Goal: Task Accomplishment & Management: Manage account settings

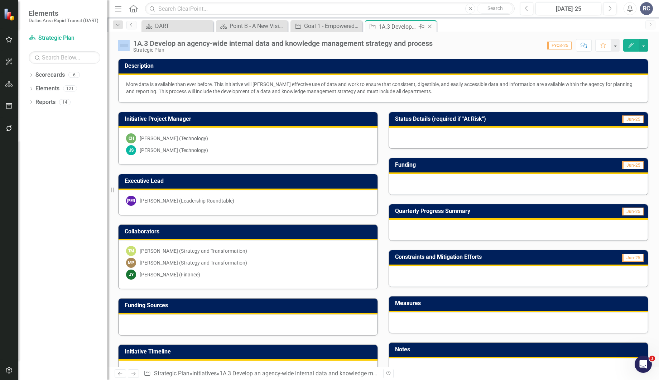
click at [432, 29] on div "Close" at bounding box center [430, 26] width 9 height 9
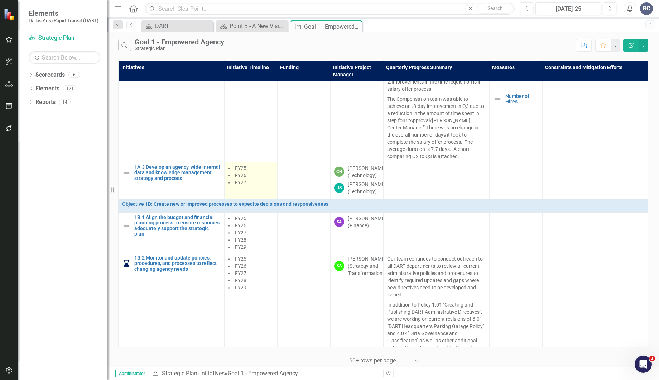
scroll to position [239, 0]
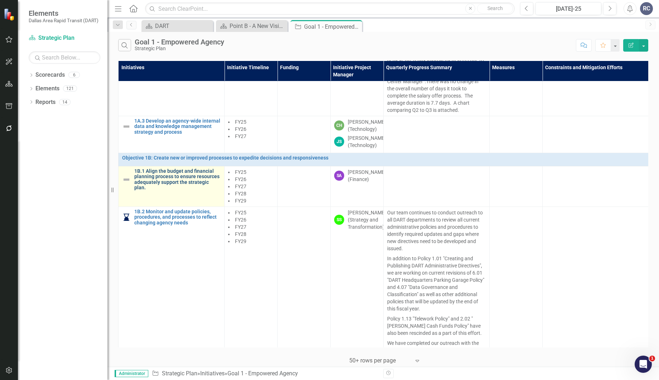
click at [173, 186] on link "1B.1 Align the budget and financial planning process to ensure resources adequa…" at bounding box center [177, 179] width 86 height 22
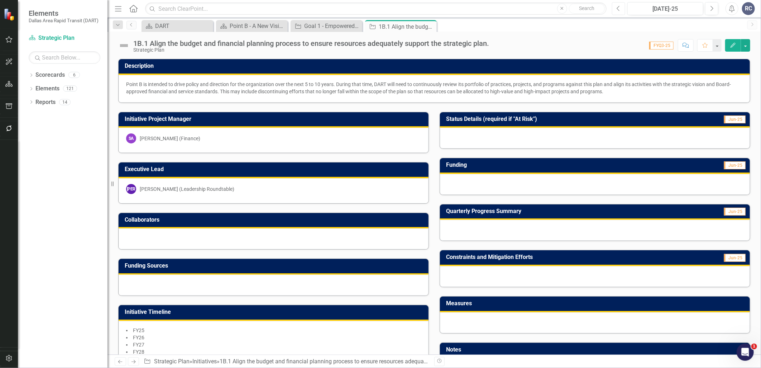
click at [619, 11] on button "Previous" at bounding box center [618, 8] width 13 height 13
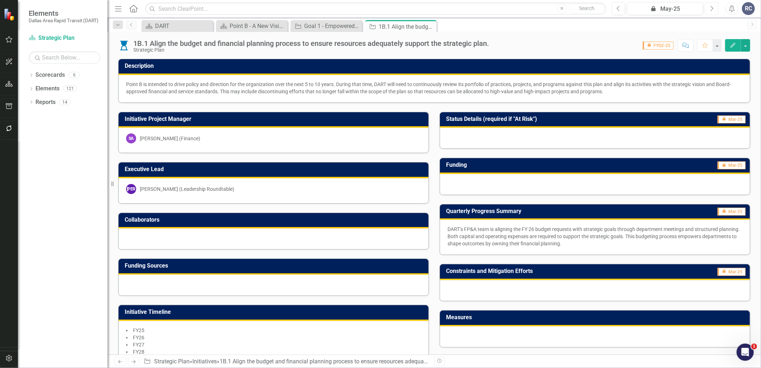
click at [659, 11] on button "Next" at bounding box center [711, 8] width 13 height 13
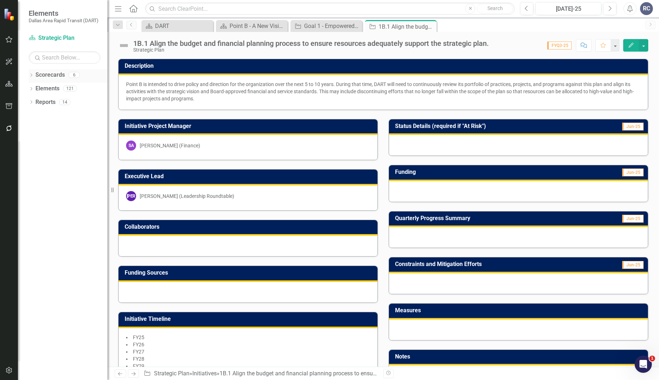
click at [32, 75] on icon "Dropdown" at bounding box center [31, 76] width 5 height 4
click at [34, 90] on div "Dropdown" at bounding box center [34, 89] width 5 height 6
click at [61, 144] on link "Supporting Projects" at bounding box center [77, 143] width 61 height 8
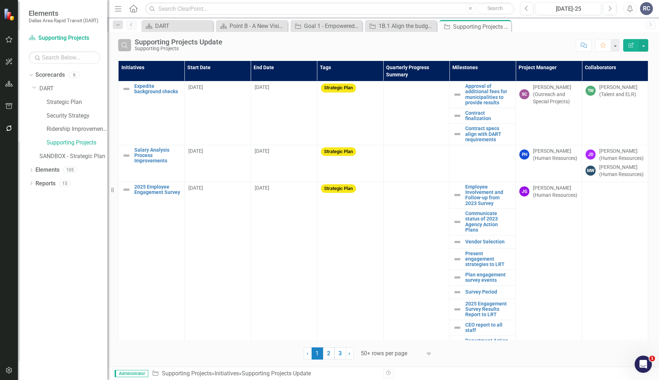
click at [121, 44] on icon "Search" at bounding box center [125, 45] width 8 height 6
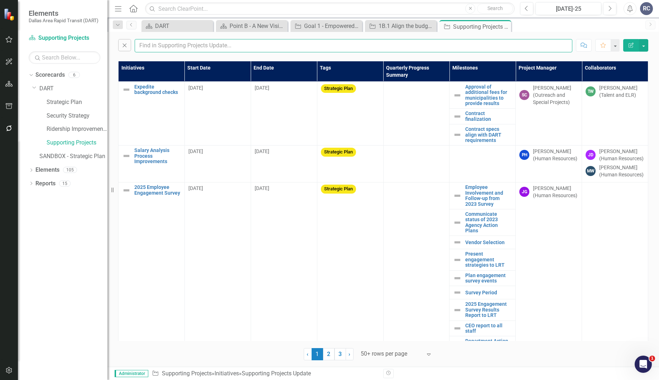
click at [177, 46] on input "text" at bounding box center [354, 45] width 438 height 13
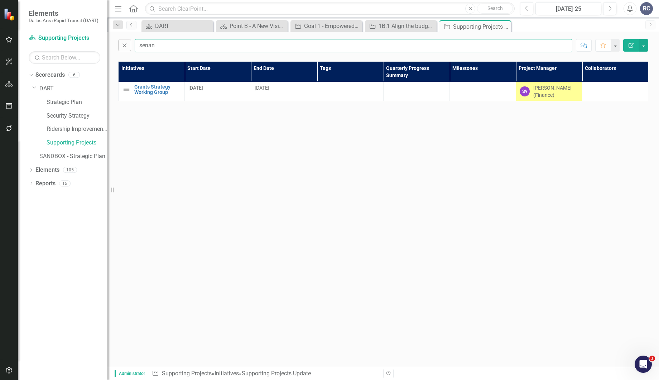
type input "senanu"
click at [164, 85] on link "Grants Strategy Working Group" at bounding box center [157, 89] width 47 height 11
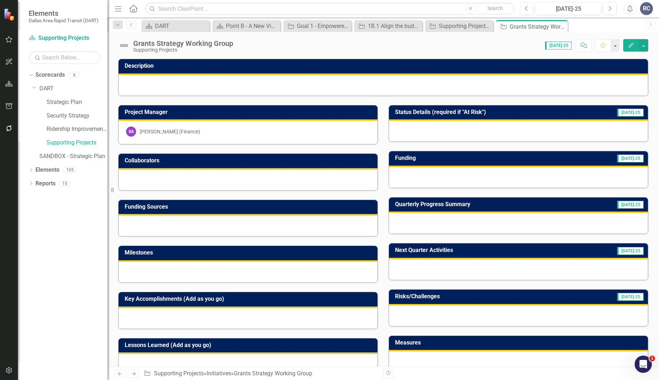
click at [383, 188] on div "Quarterly Progress Summary Jul-25" at bounding box center [518, 211] width 271 height 46
click at [380, 186] on div "Collaborators" at bounding box center [248, 167] width 271 height 46
click at [383, 189] on div "Quarterly Progress Summary Jul-25" at bounding box center [518, 211] width 271 height 46
click at [530, 8] on button "Previous" at bounding box center [526, 8] width 13 height 13
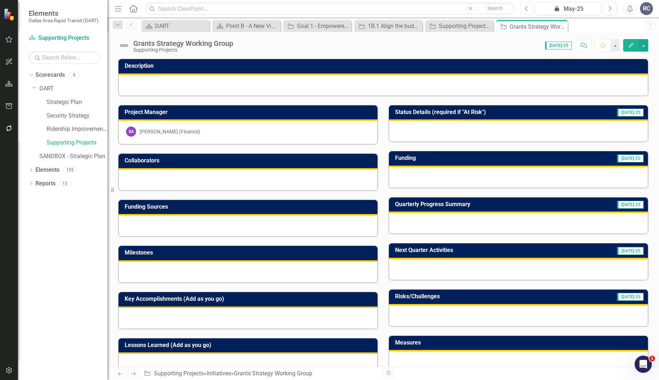
click at [530, 8] on button "Previous" at bounding box center [526, 8] width 13 height 13
click at [527, 8] on icon "Previous" at bounding box center [527, 8] width 4 height 6
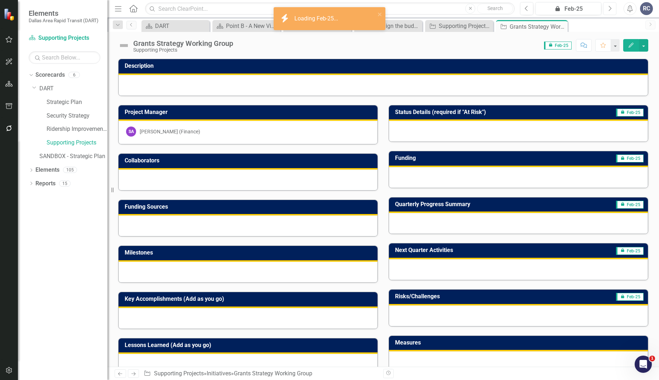
click at [605, 8] on button "Next" at bounding box center [609, 8] width 13 height 13
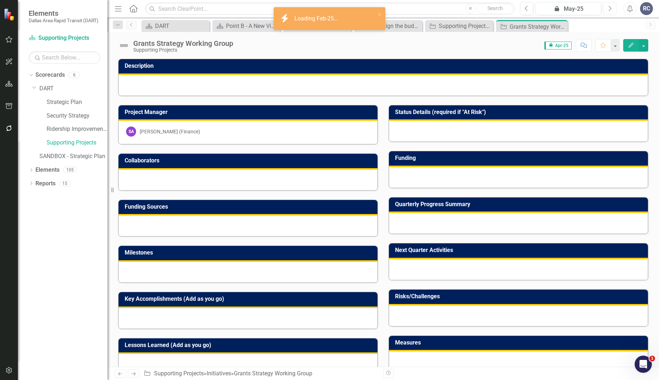
click at [605, 8] on button "Next" at bounding box center [609, 8] width 13 height 13
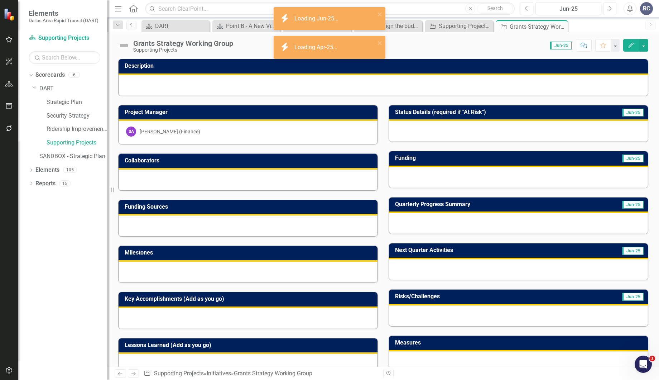
click at [605, 8] on button "Next" at bounding box center [609, 8] width 13 height 13
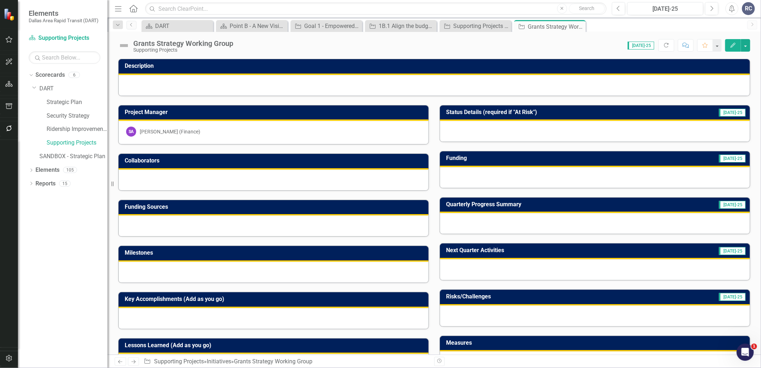
click at [354, 54] on div "Grants Strategy Working Group Supporting Projects Score: 0.00 Jul-25 Completed …" at bounding box center [434, 193] width 654 height 322
click at [234, 266] on div at bounding box center [274, 272] width 310 height 21
click at [235, 24] on div "Point B - A New Vision for Mobility in [GEOGRAPHIC_DATA][US_STATE]" at bounding box center [253, 25] width 47 height 9
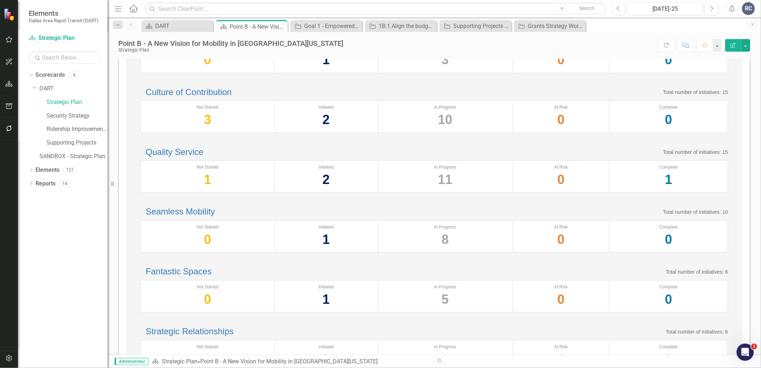
scroll to position [80, 0]
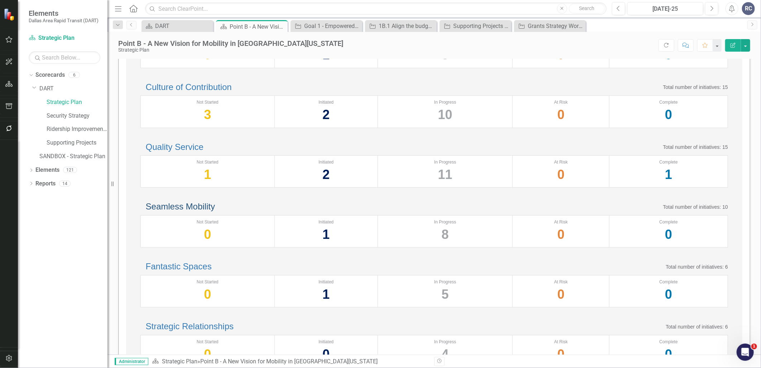
click at [185, 211] on link "Seamless Mobility" at bounding box center [180, 206] width 69 height 10
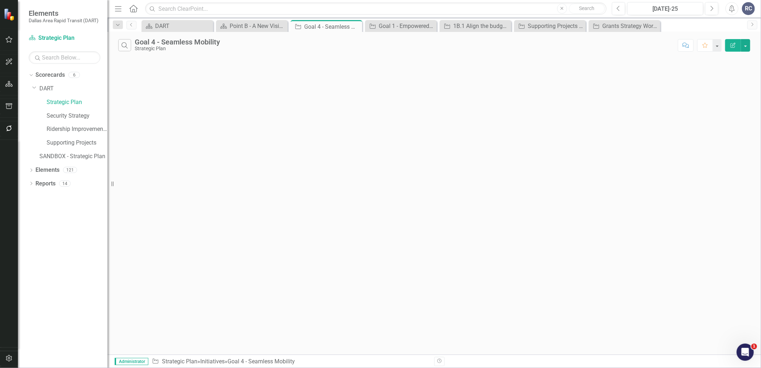
click at [322, 157] on div "Search Goal 4 - Seamless Mobility Strategic Plan Comment Favorite Edit Report" at bounding box center [434, 193] width 654 height 322
click at [30, 76] on icon "Dropdown" at bounding box center [31, 76] width 5 height 4
click at [37, 89] on icon "Dropdown" at bounding box center [34, 88] width 5 height 4
click at [32, 183] on icon "Dropdown" at bounding box center [31, 184] width 5 height 4
click at [33, 223] on icon "Dropdown" at bounding box center [34, 224] width 5 height 4
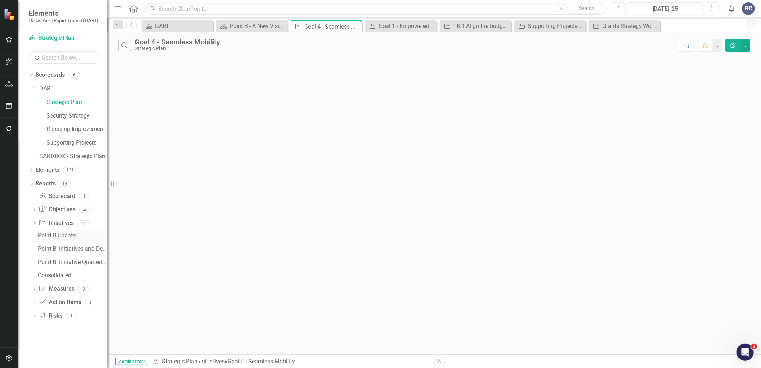
click at [66, 235] on div "Point B Update" at bounding box center [73, 235] width 70 height 6
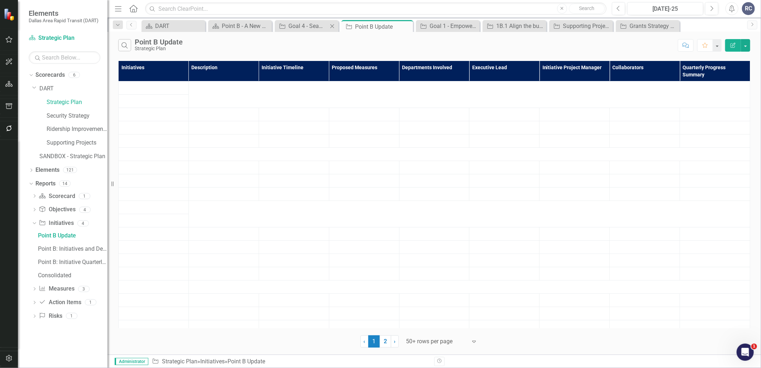
click at [333, 27] on icon "Close" at bounding box center [332, 26] width 7 height 6
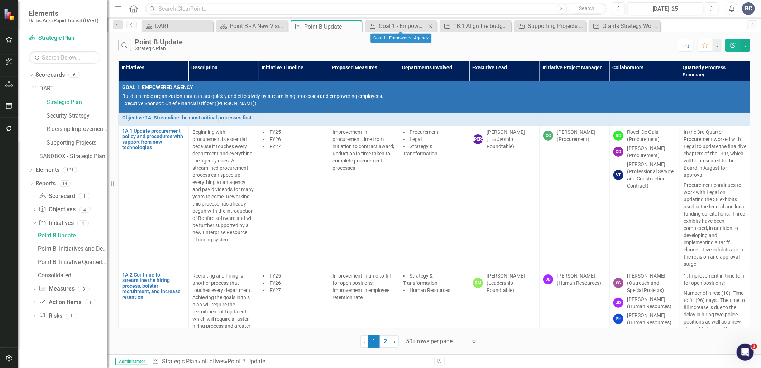
click at [431, 23] on icon "Close" at bounding box center [430, 26] width 7 height 6
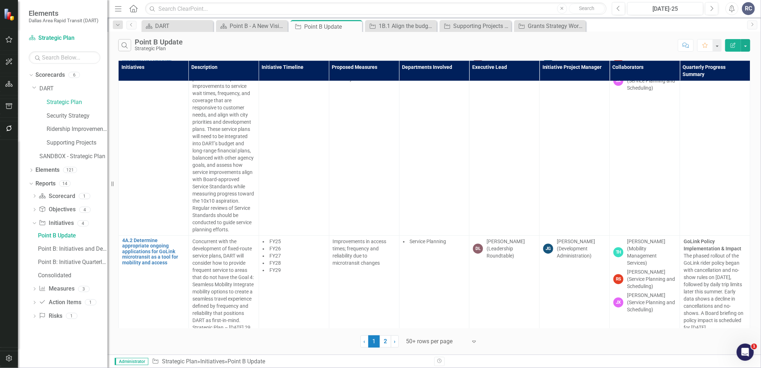
scroll to position [6370, 0]
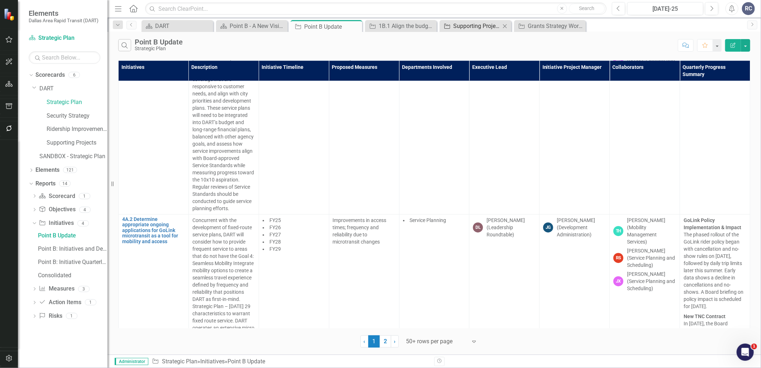
click at [484, 24] on div "Supporting Projects Update" at bounding box center [476, 25] width 47 height 9
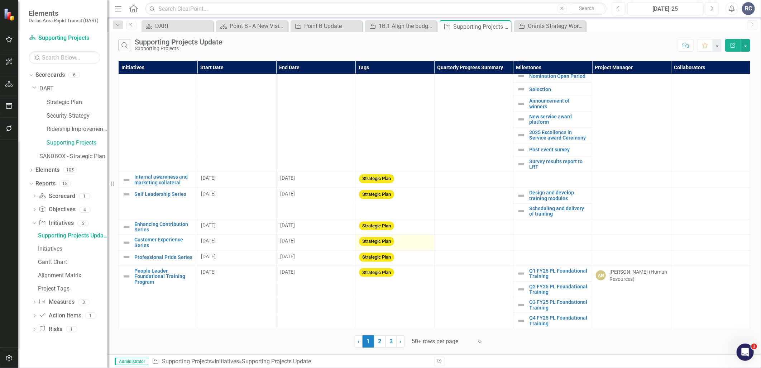
scroll to position [556, 0]
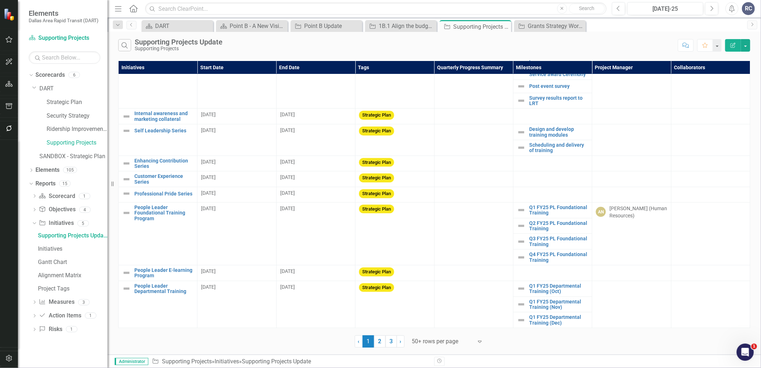
click at [439, 341] on div at bounding box center [442, 341] width 61 height 10
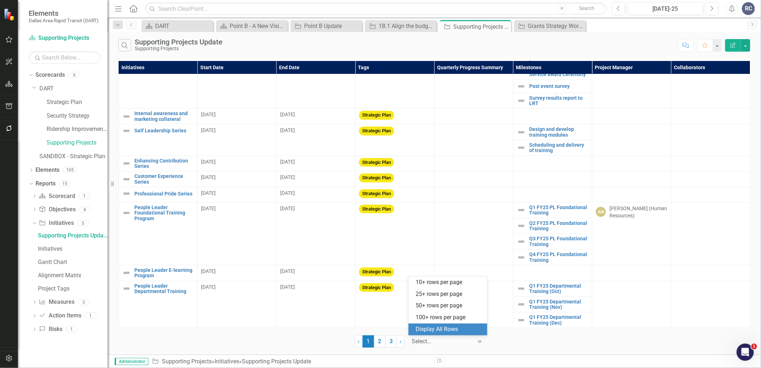
click at [446, 327] on div "Display All Rows" at bounding box center [449, 329] width 67 height 8
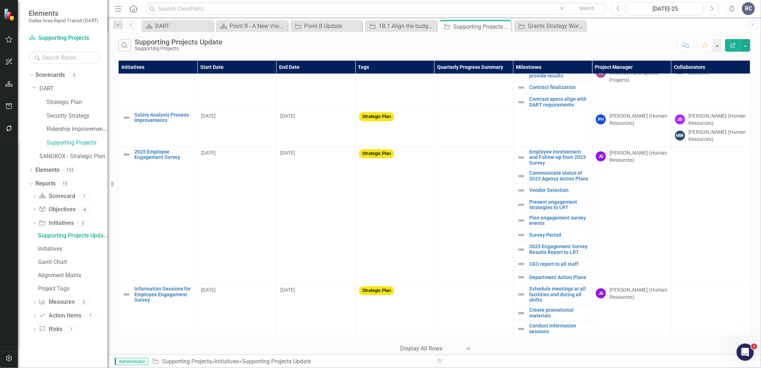
scroll to position [0, 0]
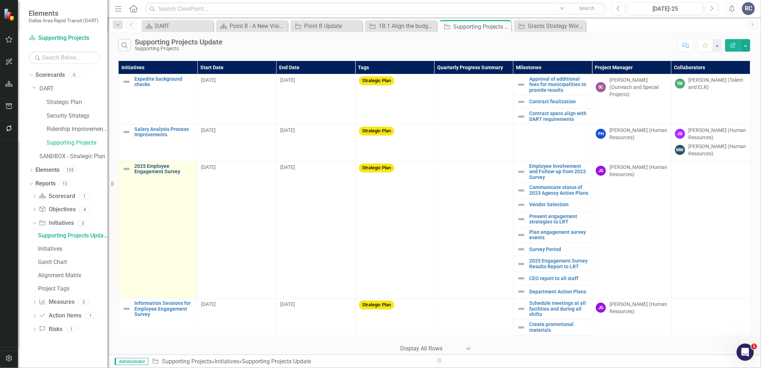
click at [151, 173] on link "2025 Employee Engagement Survey" at bounding box center [163, 168] width 59 height 11
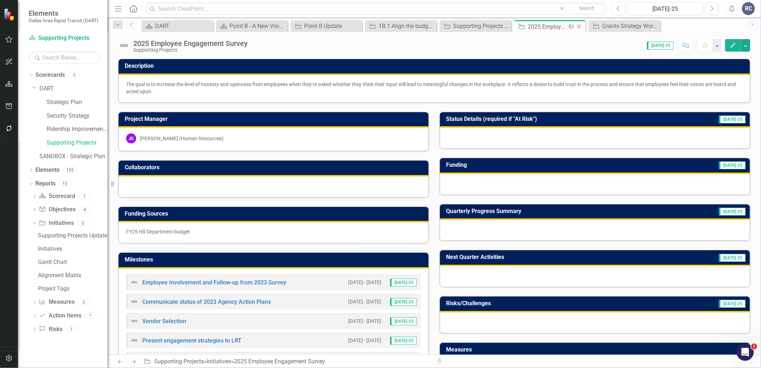
click at [580, 29] on icon "Close" at bounding box center [578, 27] width 7 height 6
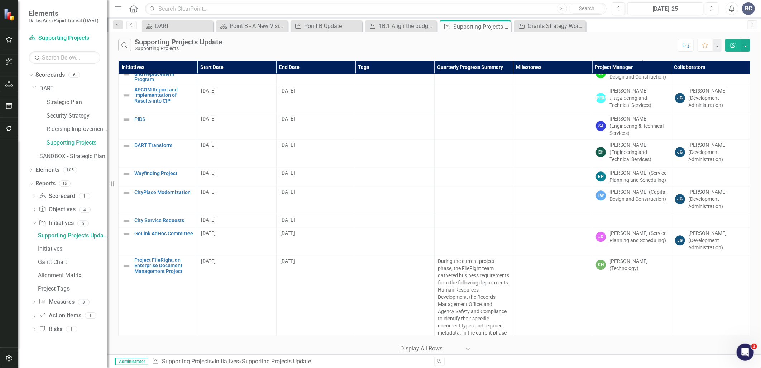
scroll to position [2826, 0]
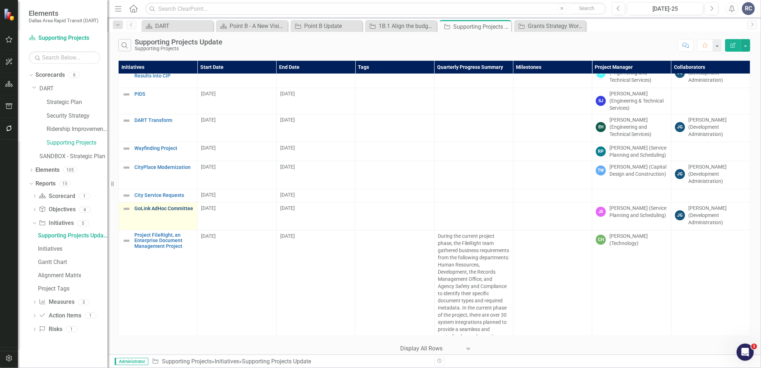
click at [165, 206] on link "GoLink AdHoc Committee" at bounding box center [163, 208] width 59 height 5
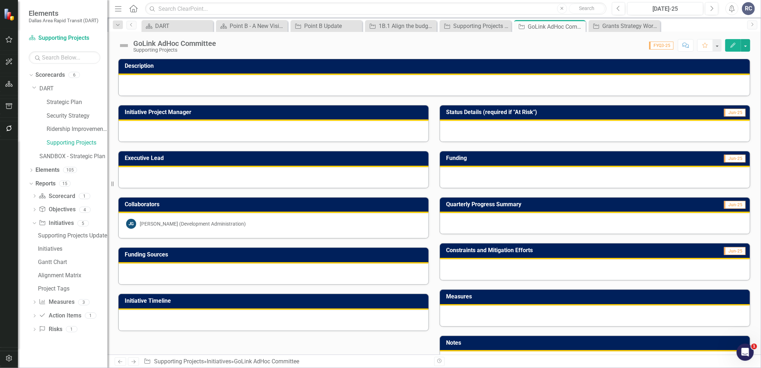
click at [735, 47] on icon "Edit" at bounding box center [733, 45] width 6 height 5
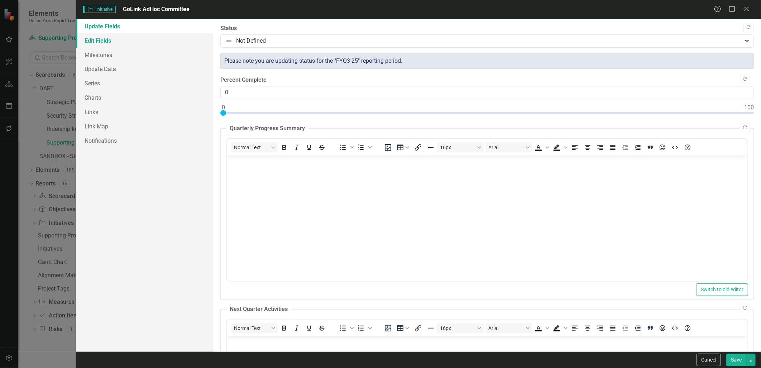
click at [107, 42] on link "Edit Fields" at bounding box center [144, 40] width 137 height 14
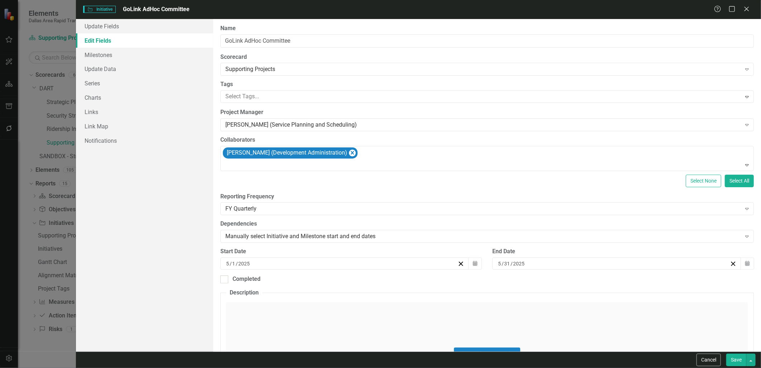
click at [567, 262] on div "[DATE]" at bounding box center [613, 263] width 233 height 7
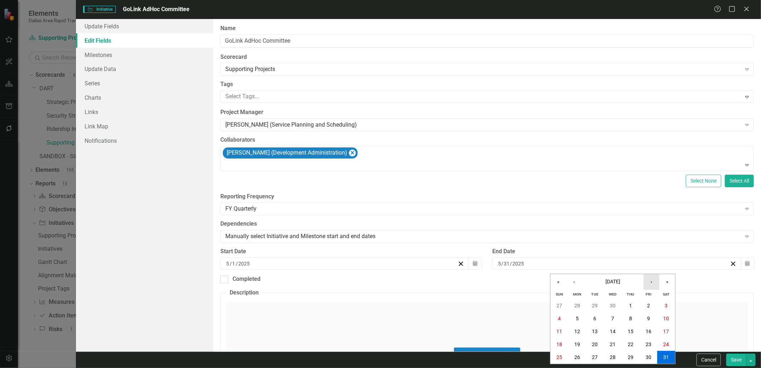
click at [653, 282] on button "›" at bounding box center [652, 282] width 16 height 16
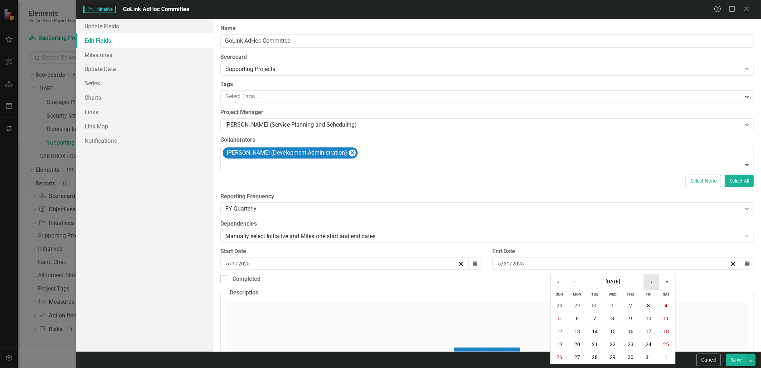
click at [653, 282] on button "›" at bounding box center [652, 282] width 16 height 16
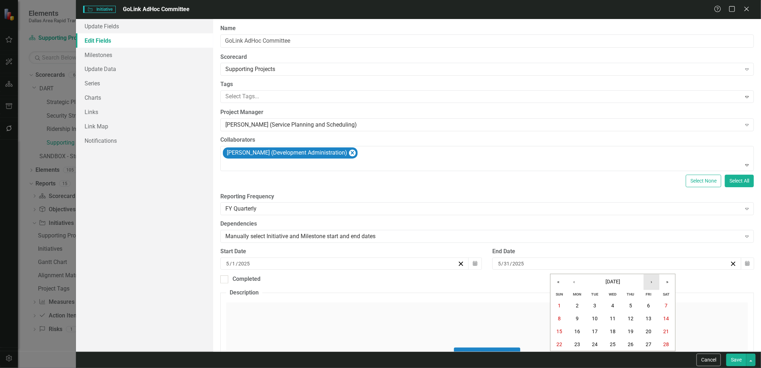
click at [653, 282] on button "›" at bounding box center [652, 282] width 16 height 16
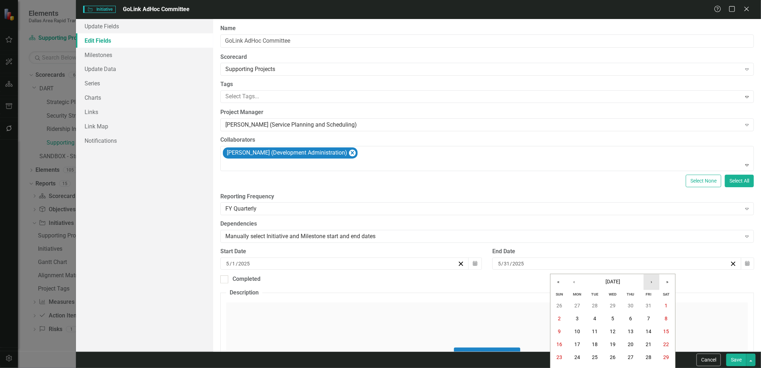
click at [653, 282] on button "›" at bounding box center [652, 282] width 16 height 16
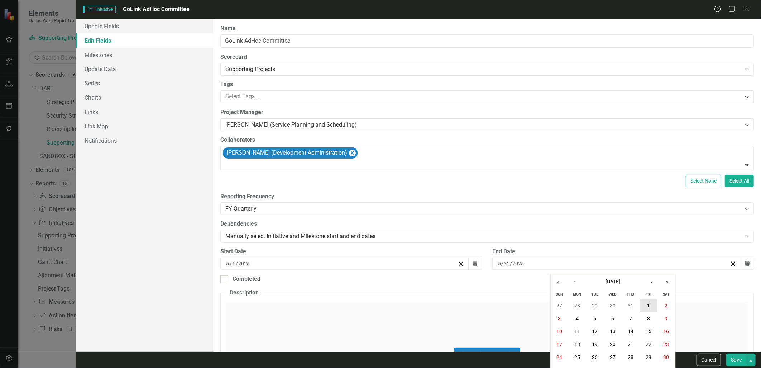
click at [655, 303] on button "1" at bounding box center [649, 305] width 18 height 13
click at [730, 359] on button "Save" at bounding box center [736, 359] width 20 height 13
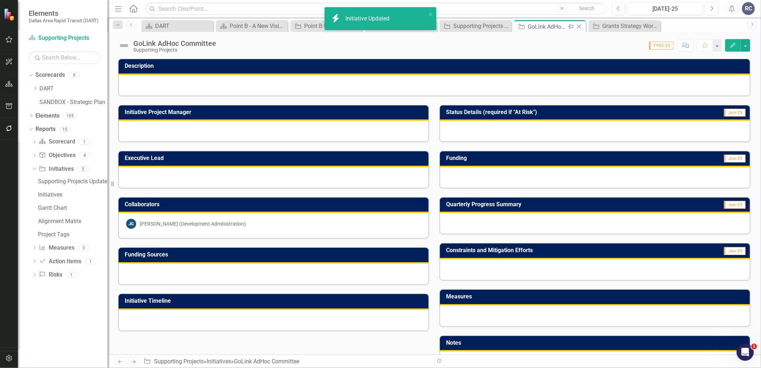
click at [578, 27] on icon "Close" at bounding box center [578, 27] width 7 height 6
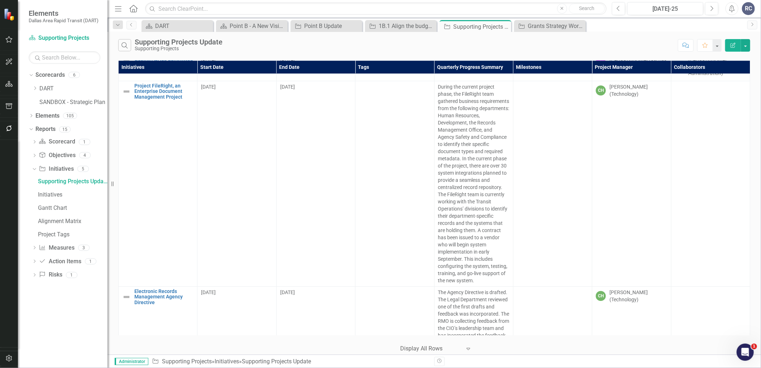
scroll to position [2986, 0]
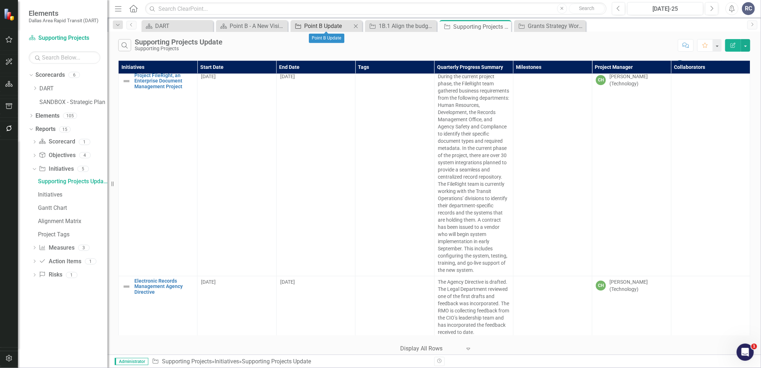
click at [317, 27] on div "Point B Update" at bounding box center [327, 25] width 47 height 9
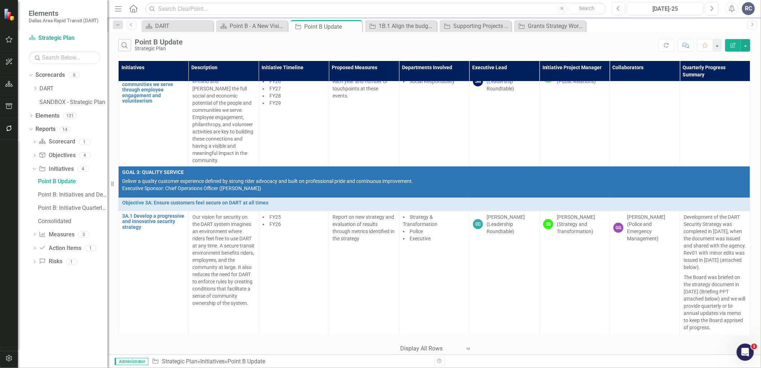
scroll to position [3583, 0]
